Goal: Transaction & Acquisition: Purchase product/service

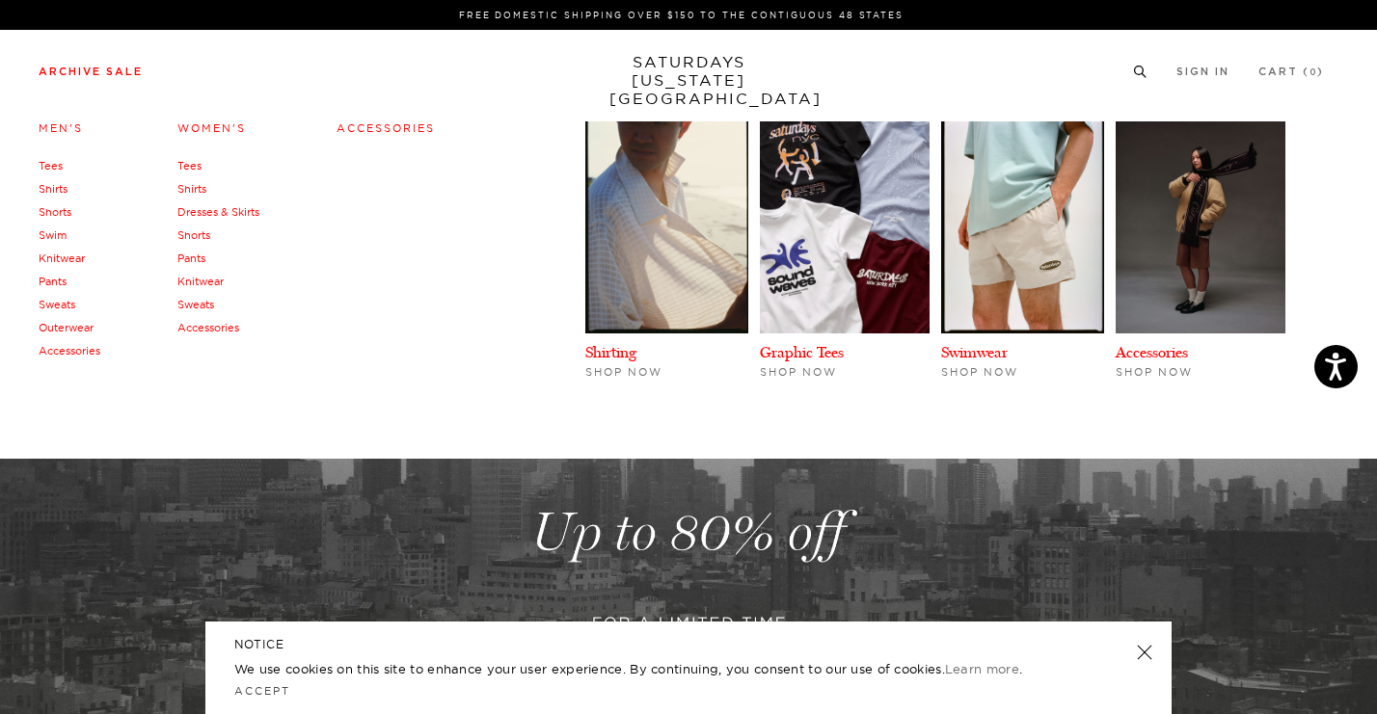
click at [49, 166] on link "Tees" at bounding box center [51, 165] width 24 height 13
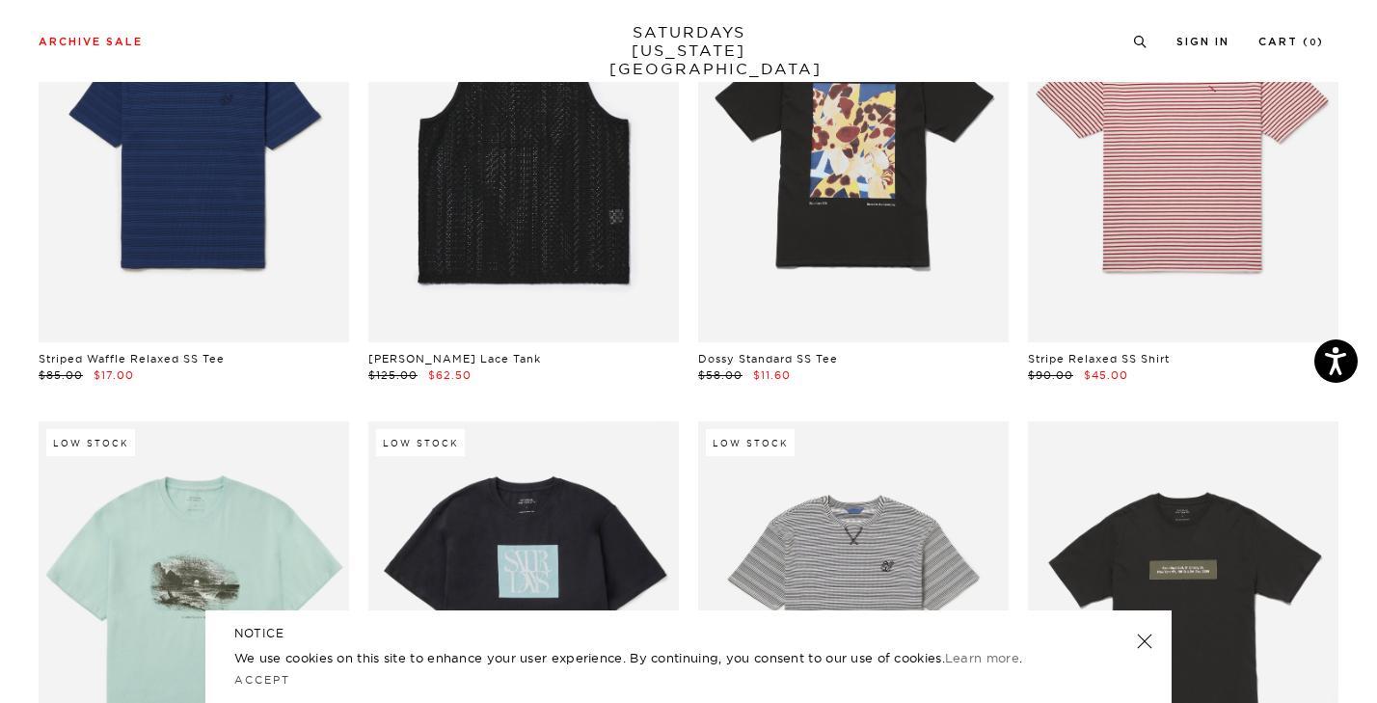
scroll to position [1200, 1]
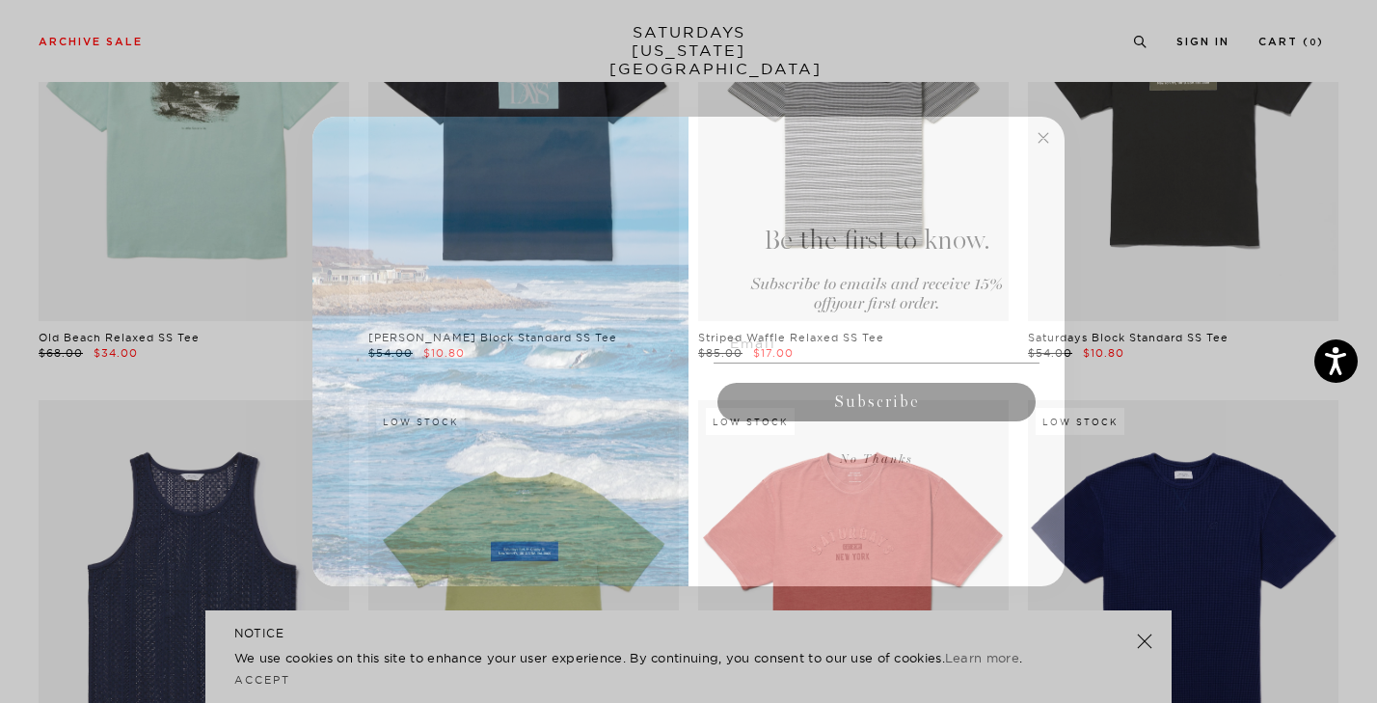
click at [1042, 137] on icon "Close dialog" at bounding box center [1043, 138] width 10 height 10
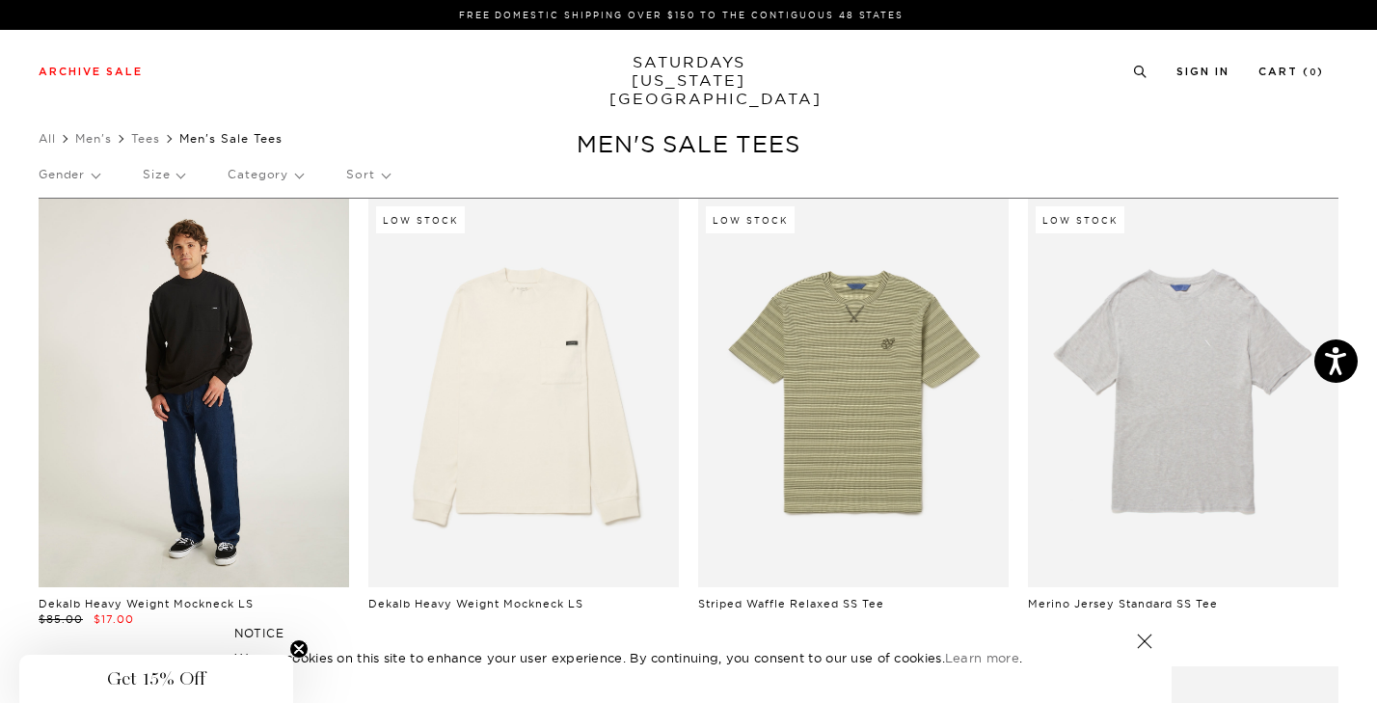
scroll to position [0, 6]
click at [187, 363] on link at bounding box center [194, 393] width 310 height 389
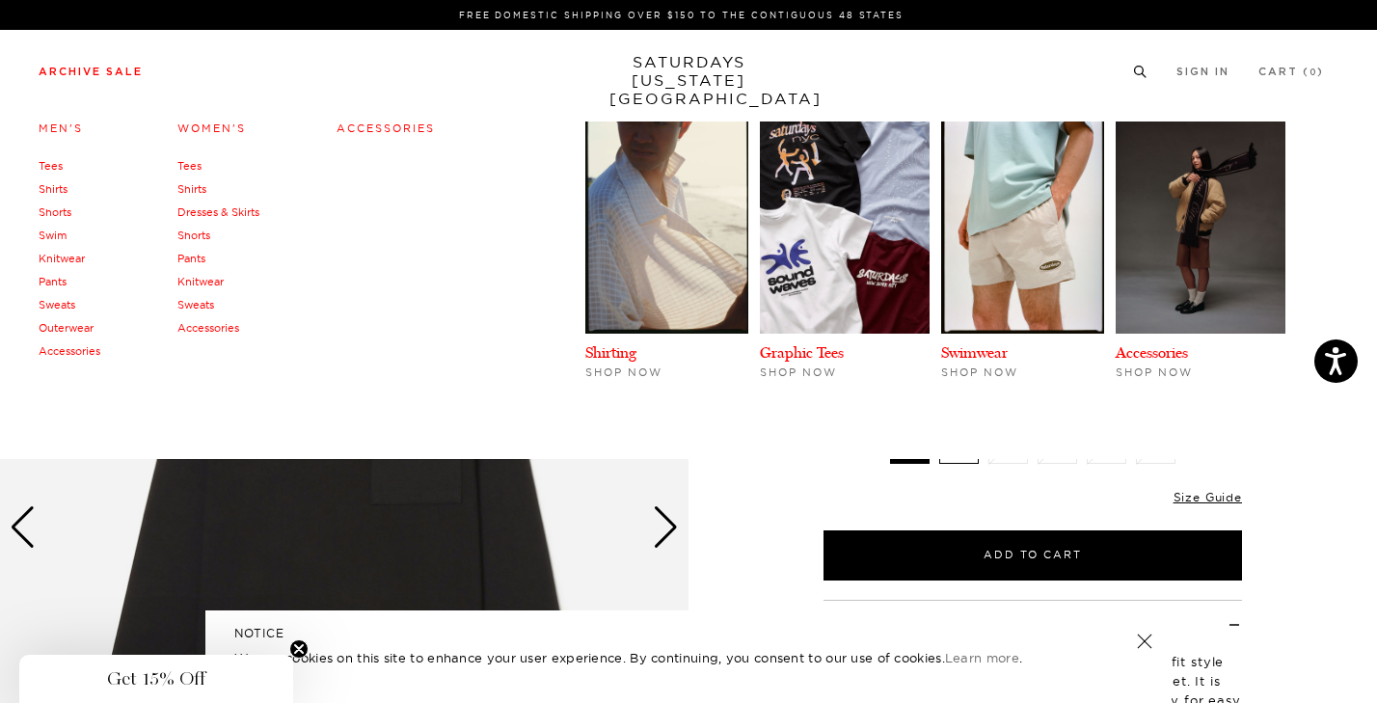
click at [57, 228] on link "Swim" at bounding box center [53, 234] width 28 height 13
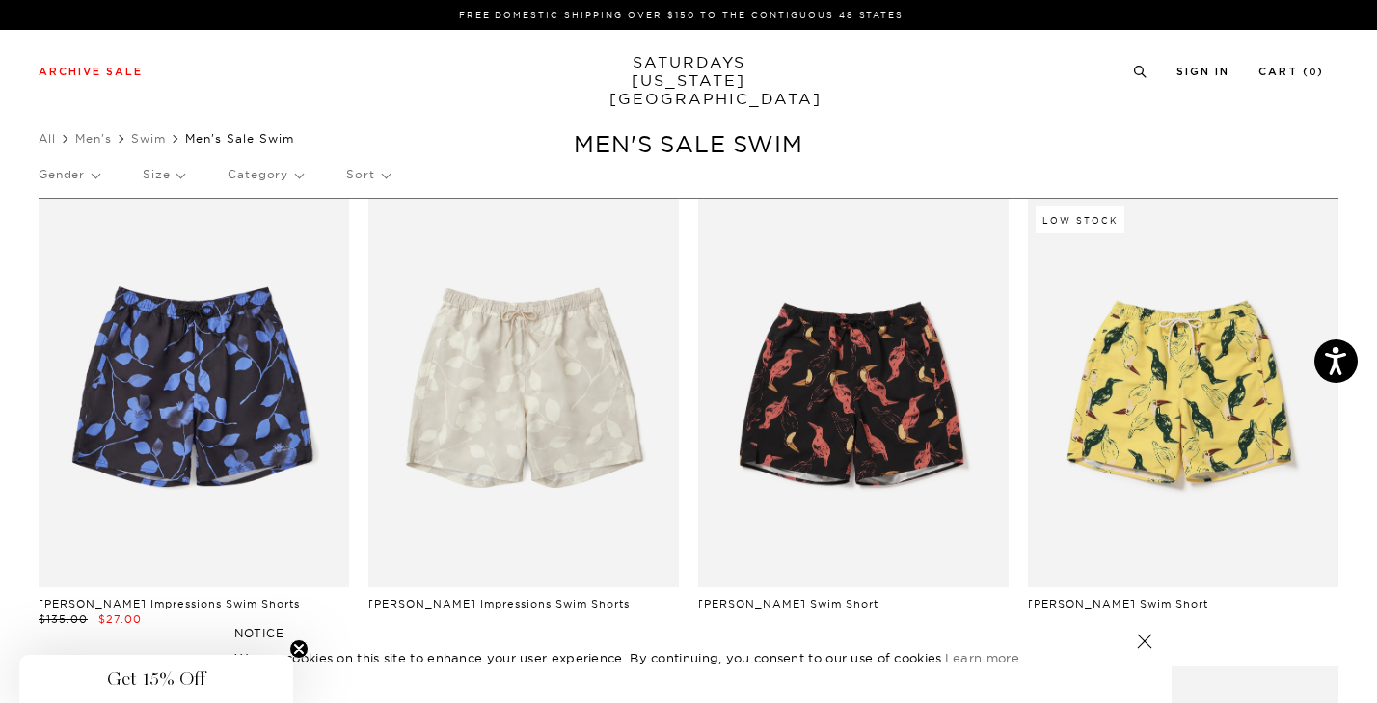
scroll to position [0, 1]
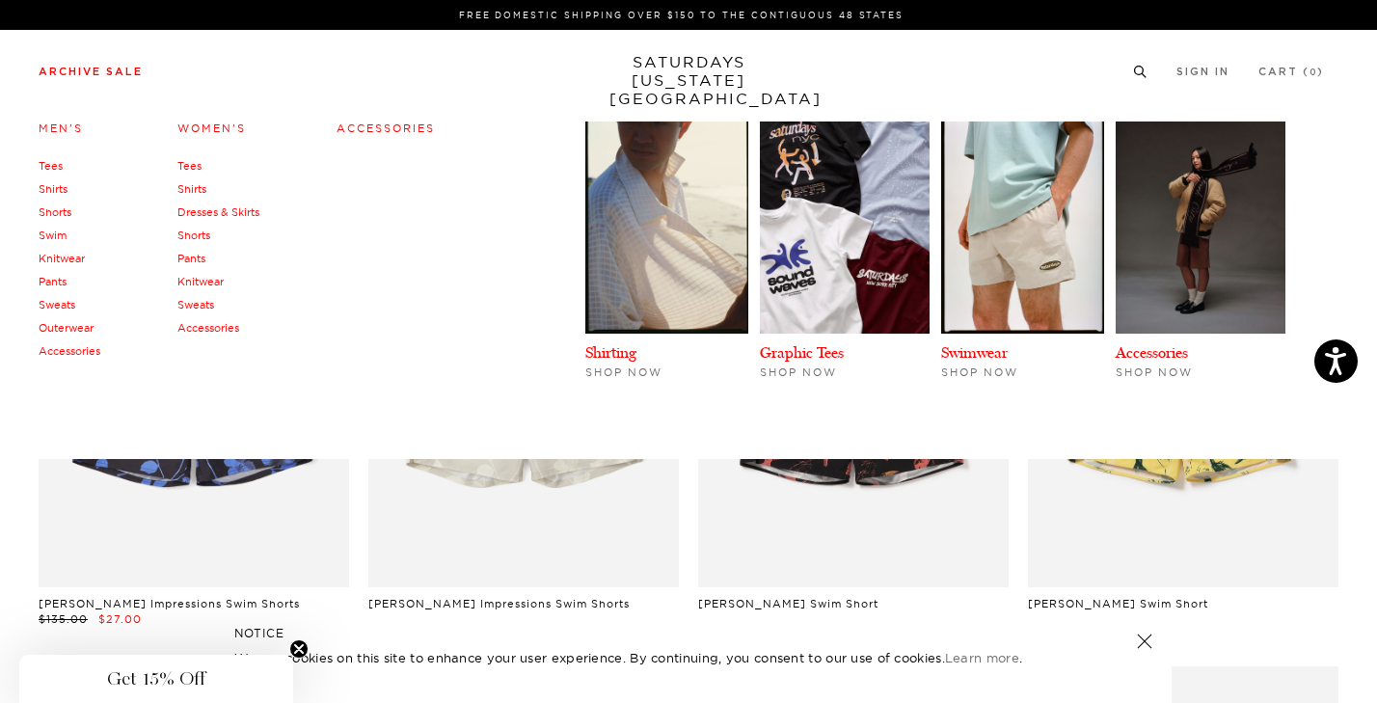
click at [57, 188] on link "Shirts" at bounding box center [53, 188] width 29 height 13
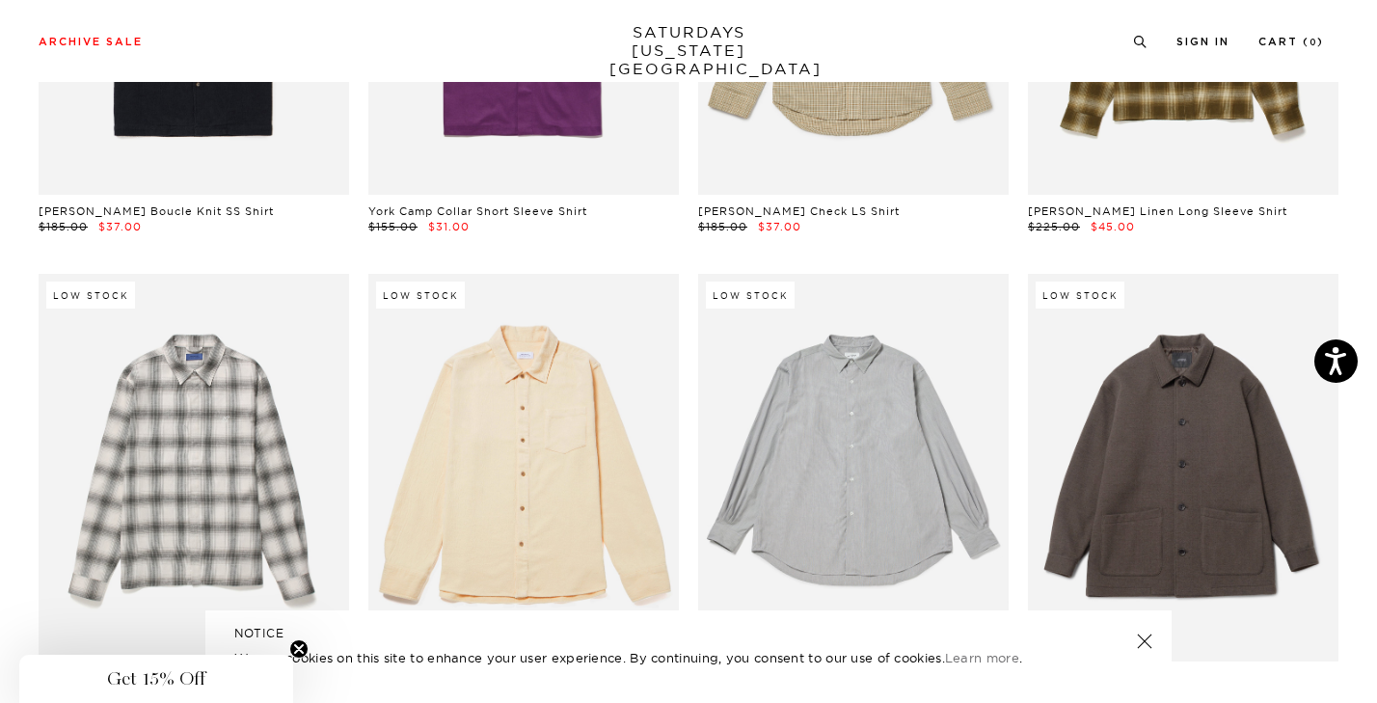
scroll to position [4196, 7]
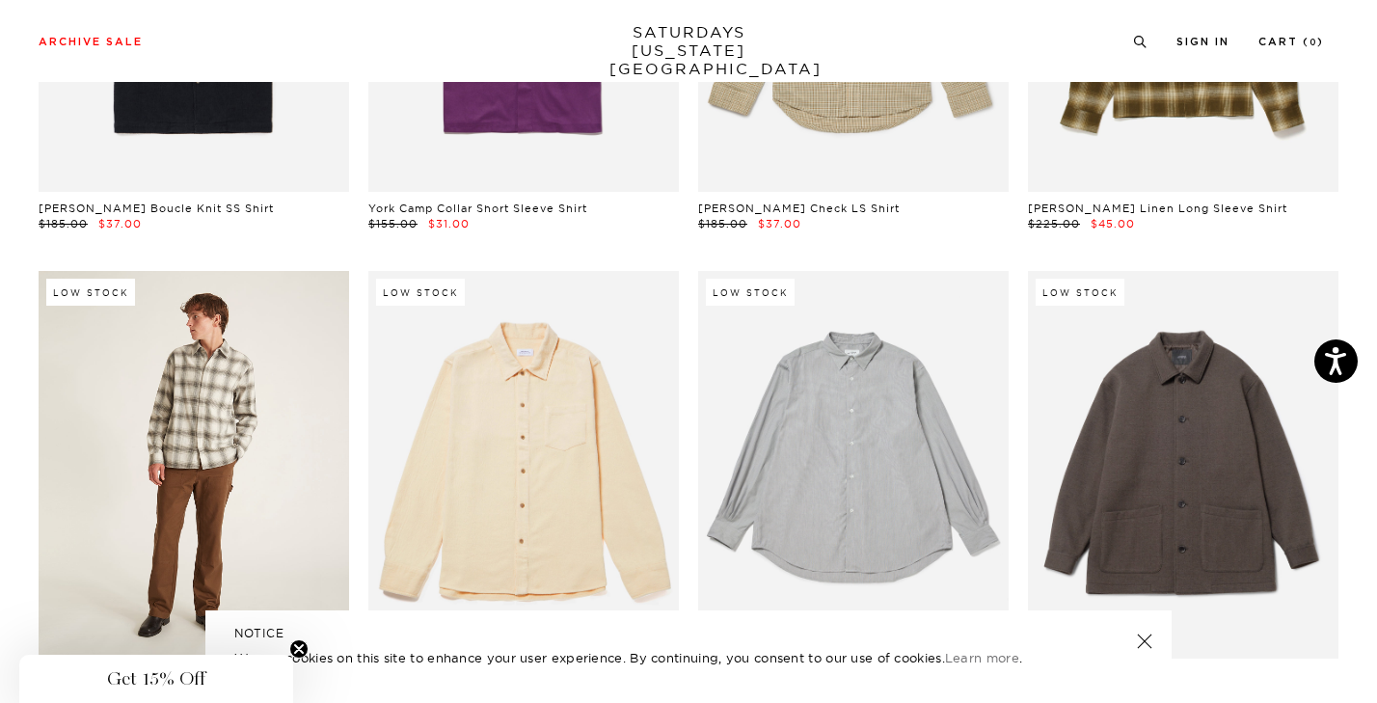
click at [209, 392] on link at bounding box center [194, 465] width 310 height 389
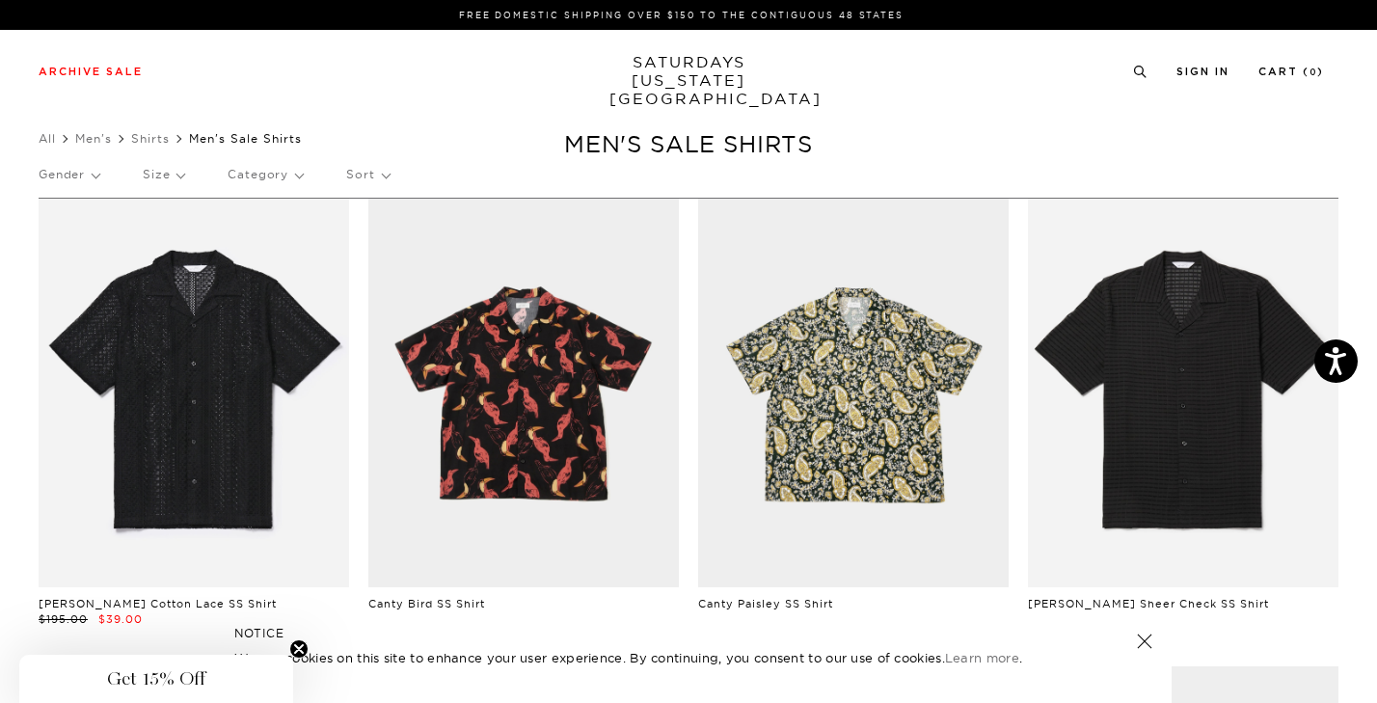
scroll to position [0, 0]
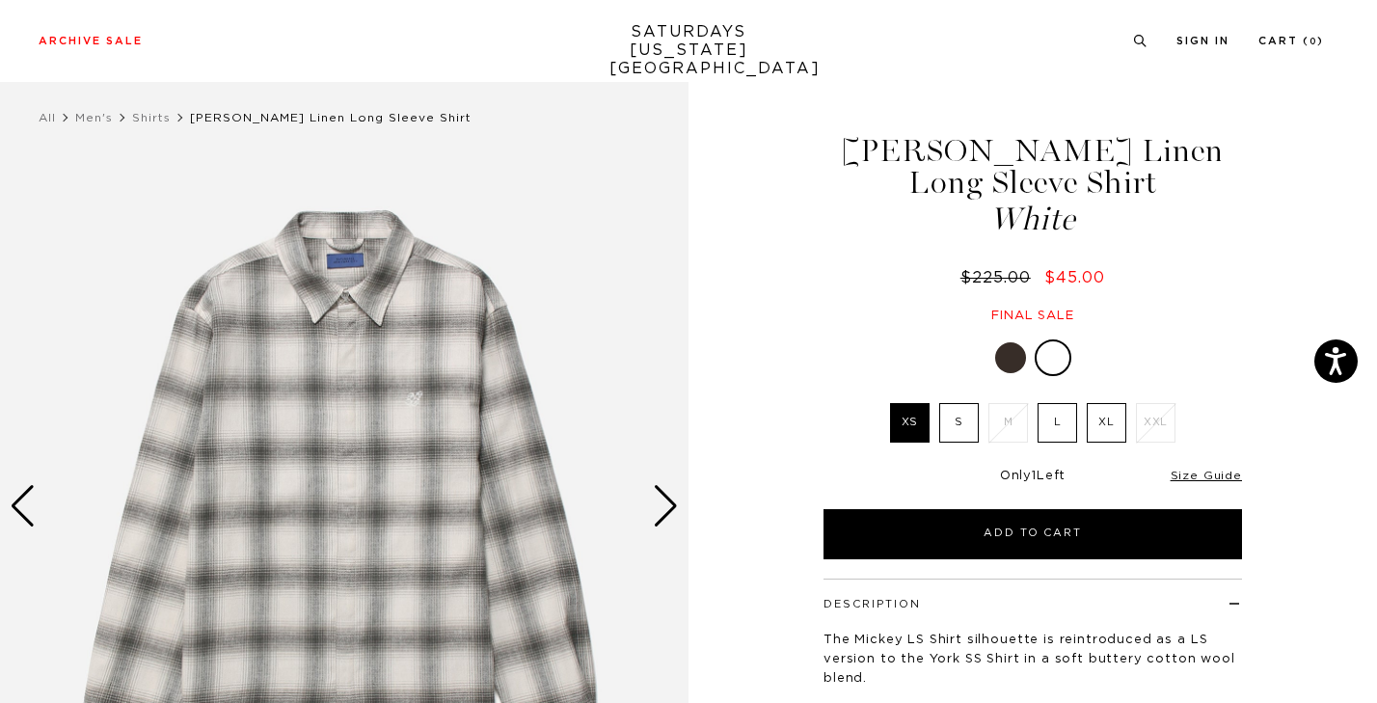
scroll to position [25, 0]
